Goal: Task Accomplishment & Management: Use online tool/utility

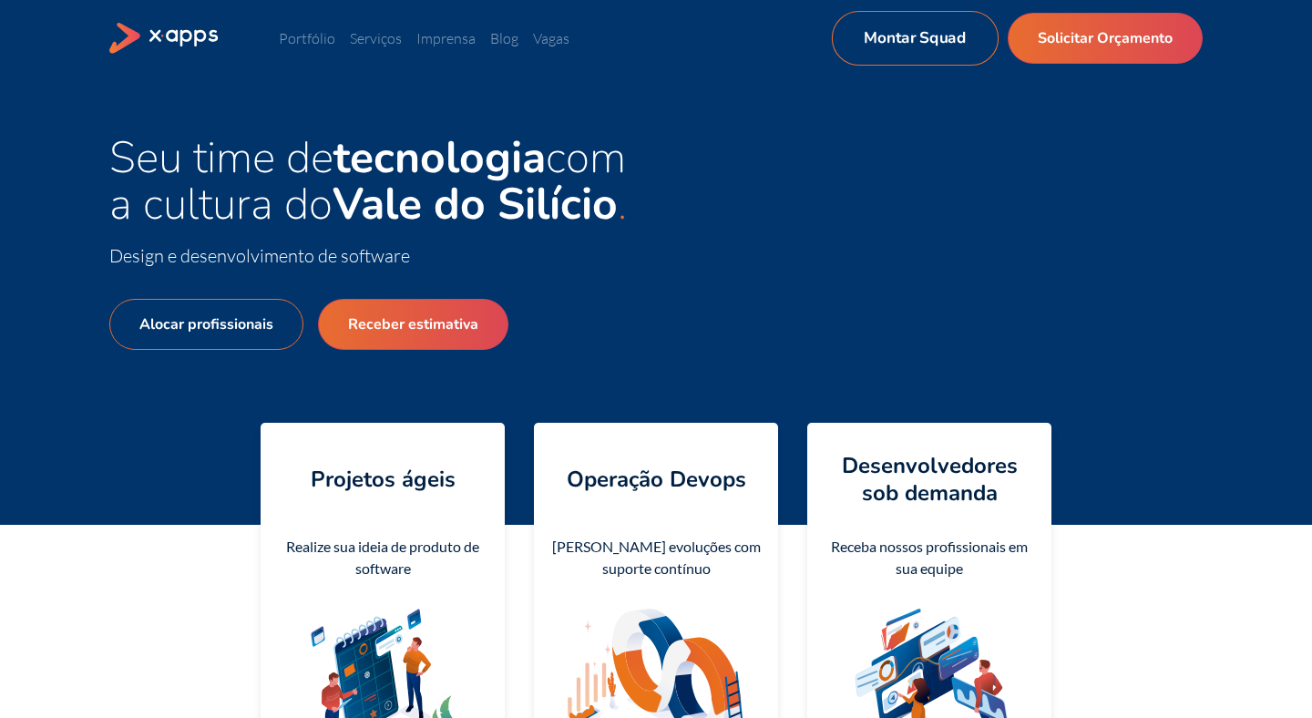
click at [892, 46] on link "Montar Squad" at bounding box center [915, 38] width 167 height 55
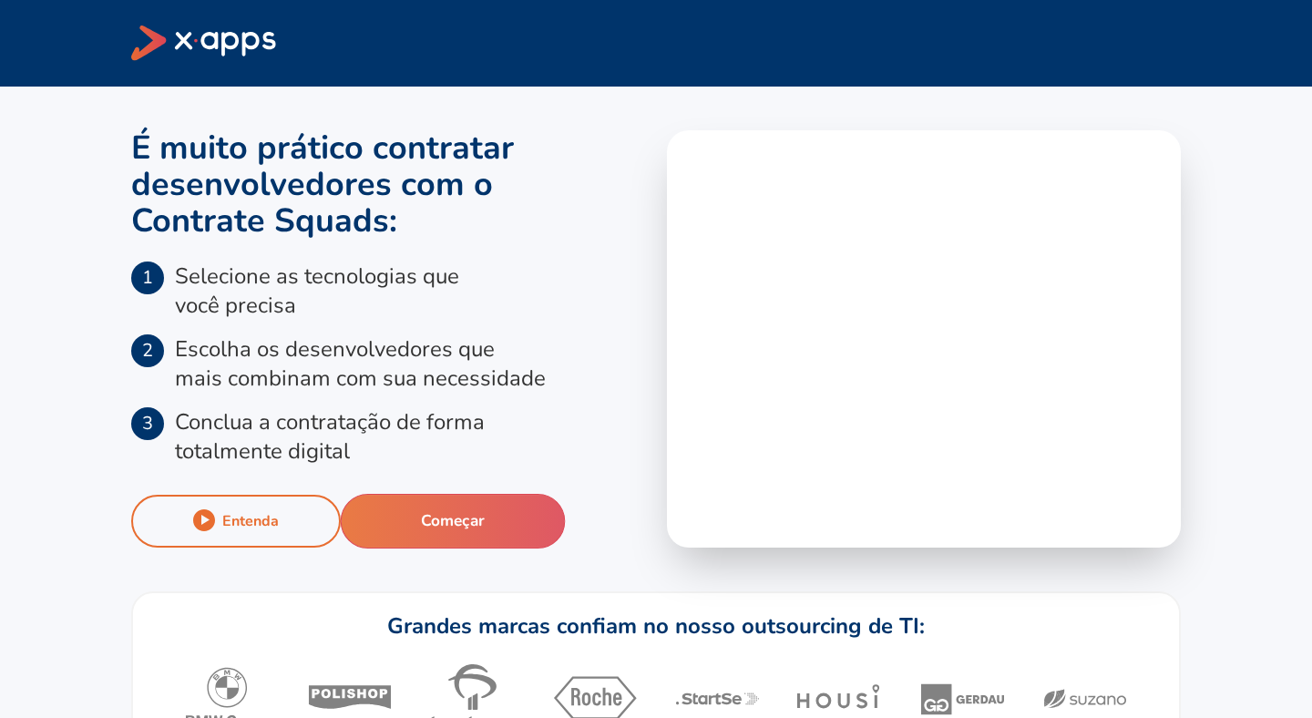
click at [489, 536] on button "Começar" at bounding box center [453, 521] width 225 height 55
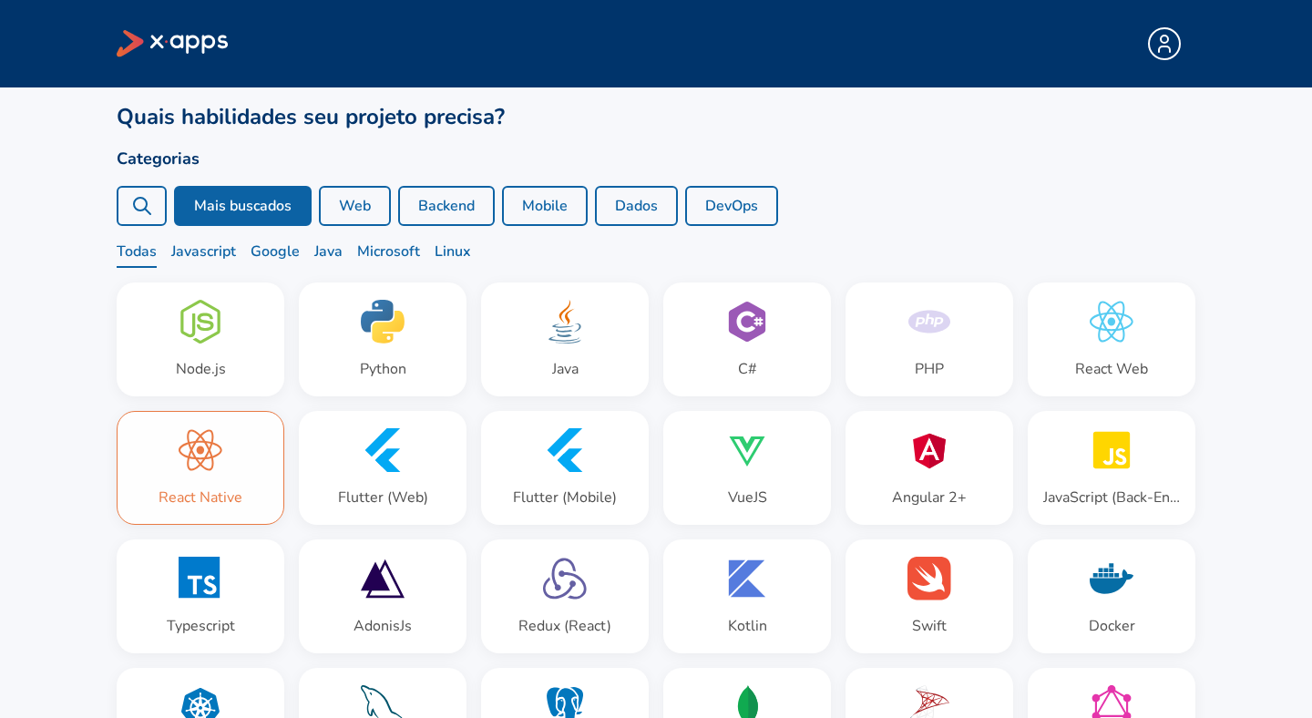
click at [220, 445] on icon at bounding box center [201, 449] width 44 height 41
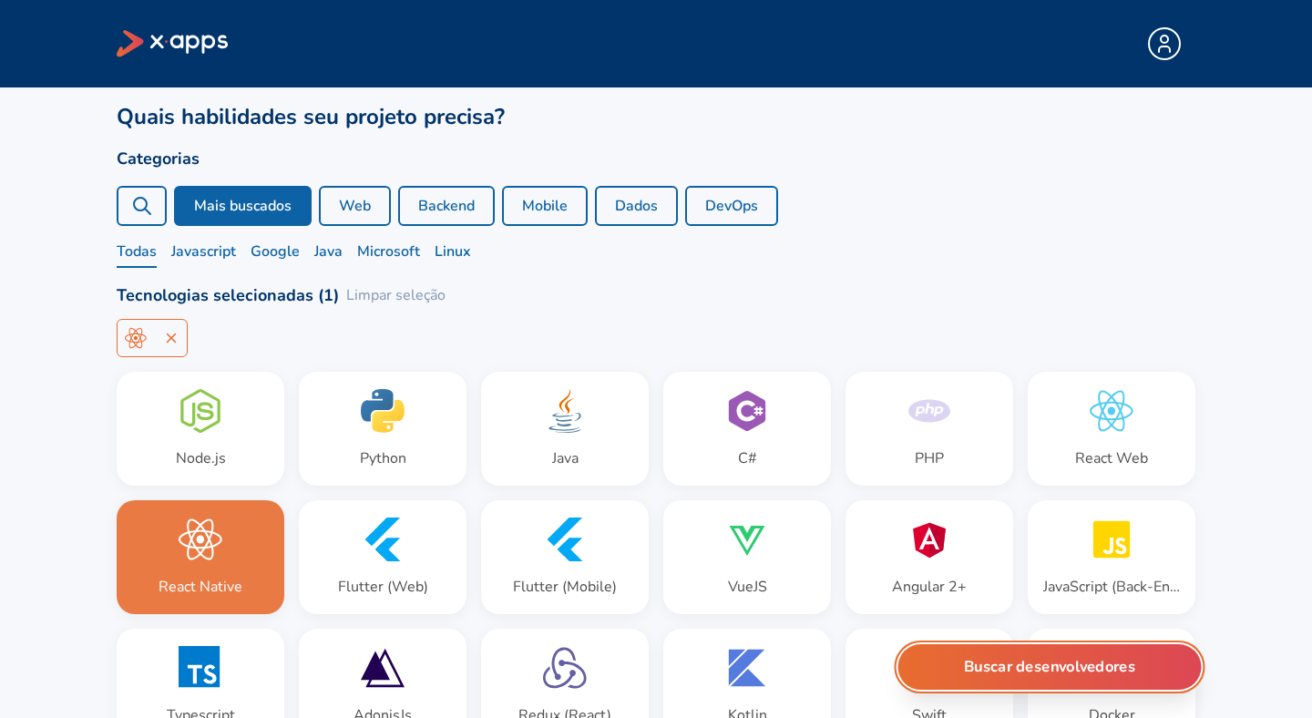
click at [1136, 663] on button "Buscar desenvolvedores" at bounding box center [1050, 667] width 303 height 46
